Goal: Task Accomplishment & Management: Manage account settings

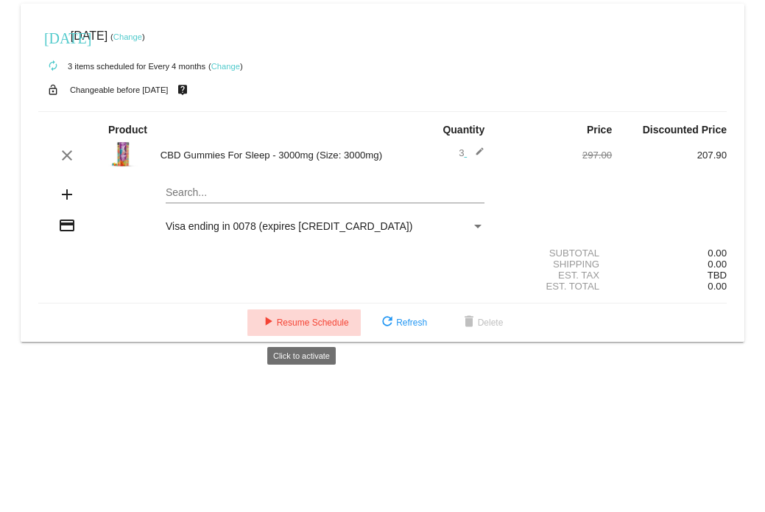
click at [296, 323] on span "play_arrow Resume Schedule" at bounding box center [304, 322] width 90 height 10
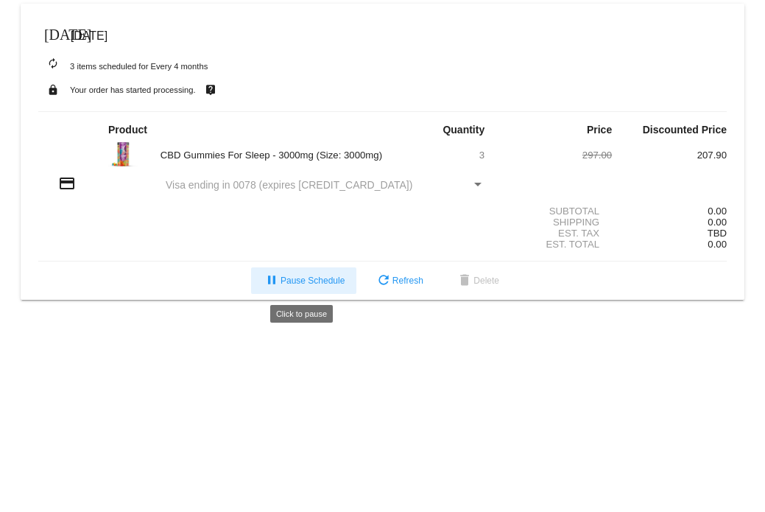
click at [317, 288] on button "pause Pause Schedule" at bounding box center [303, 280] width 105 height 27
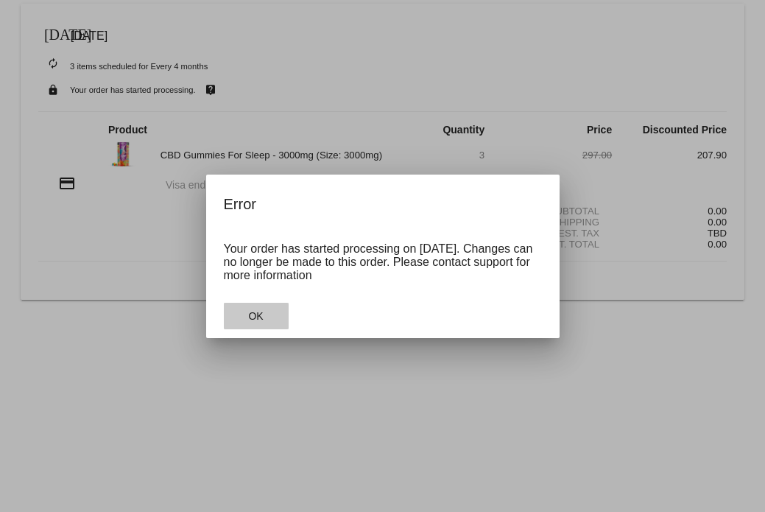
click at [263, 314] on span "OK" at bounding box center [255, 316] width 15 height 12
